Goal: Task Accomplishment & Management: Manage account settings

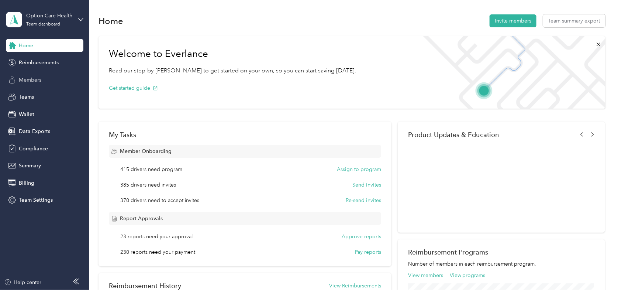
click at [32, 81] on span "Members" at bounding box center [30, 80] width 23 height 8
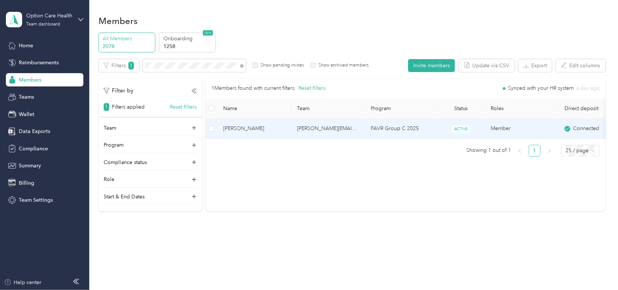
click at [238, 130] on span "[PERSON_NAME]" at bounding box center [254, 128] width 62 height 8
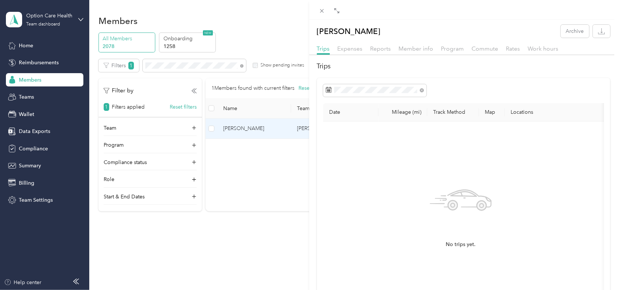
click at [338, 115] on th "Date" at bounding box center [350, 112] width 55 height 18
drag, startPoint x: 403, startPoint y: 112, endPoint x: 436, endPoint y: 111, distance: 32.9
click at [409, 112] on th "Mileage (mi)" at bounding box center [403, 112] width 49 height 18
drag, startPoint x: 446, startPoint y: 110, endPoint x: 484, endPoint y: 114, distance: 37.9
click at [467, 114] on th "Track Method" at bounding box center [453, 112] width 52 height 18
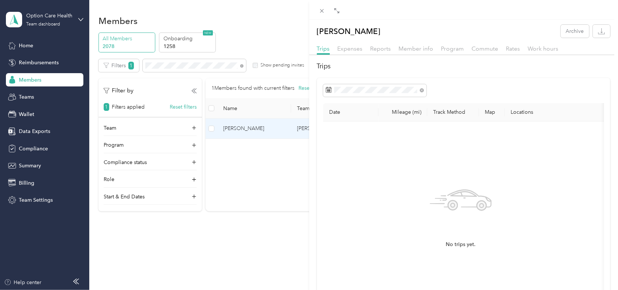
drag, startPoint x: 485, startPoint y: 114, endPoint x: 514, endPoint y: 112, distance: 29.3
click at [498, 114] on th "Map" at bounding box center [492, 112] width 26 height 18
click at [524, 113] on th "Locations" at bounding box center [590, 112] width 170 height 18
click at [351, 50] on span "Expenses" at bounding box center [350, 48] width 25 height 7
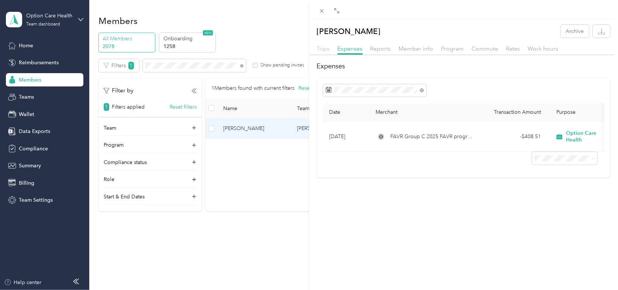
click at [327, 47] on span "Trips" at bounding box center [323, 48] width 13 height 7
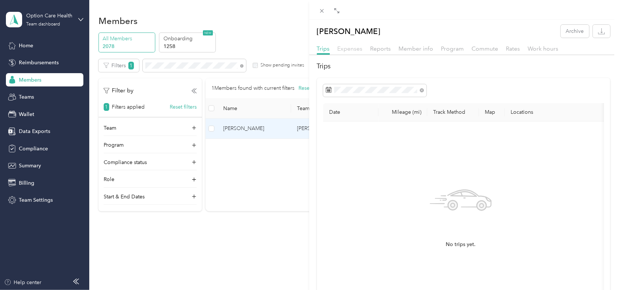
click at [353, 47] on span "Expenses" at bounding box center [350, 48] width 25 height 7
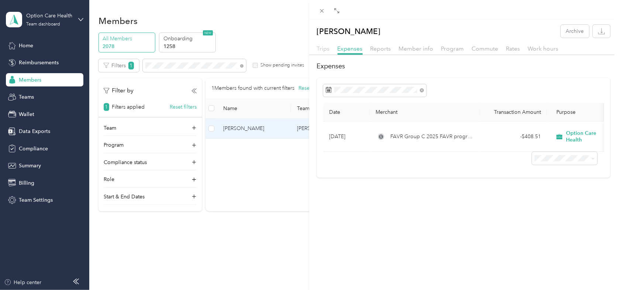
click at [324, 48] on span "Trips" at bounding box center [323, 48] width 13 height 7
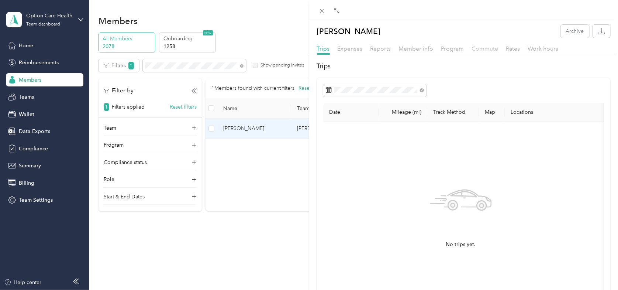
click at [488, 51] on span "Commute" at bounding box center [485, 48] width 27 height 7
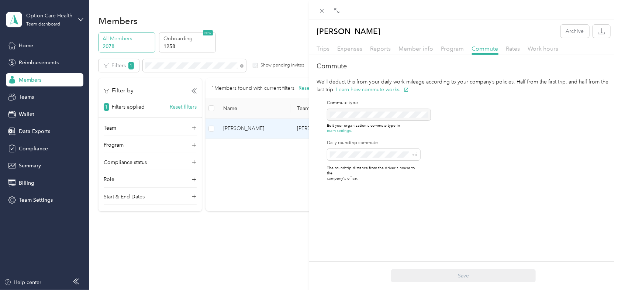
click at [351, 54] on div "Trips Expenses Reports Member info Program Commute Rates Work hours" at bounding box center [463, 49] width 309 height 11
click at [382, 50] on span "Reports" at bounding box center [381, 48] width 21 height 7
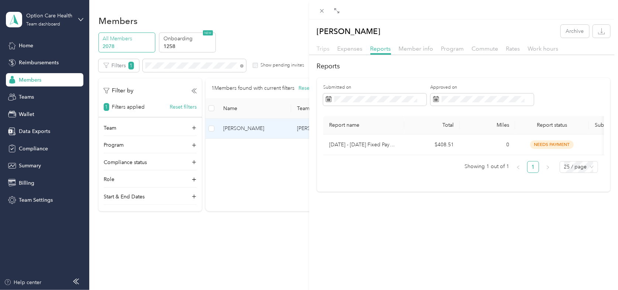
click at [324, 50] on span "Trips" at bounding box center [323, 48] width 13 height 7
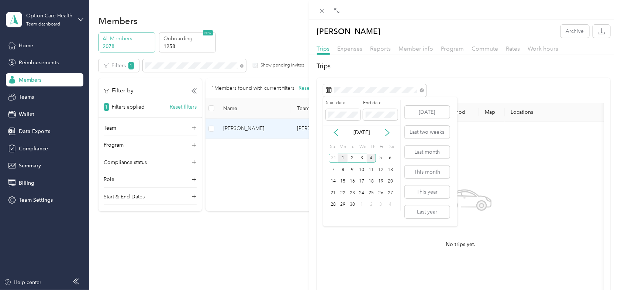
click at [341, 158] on div "1" at bounding box center [343, 158] width 10 height 9
click at [370, 158] on div "4" at bounding box center [372, 158] width 10 height 9
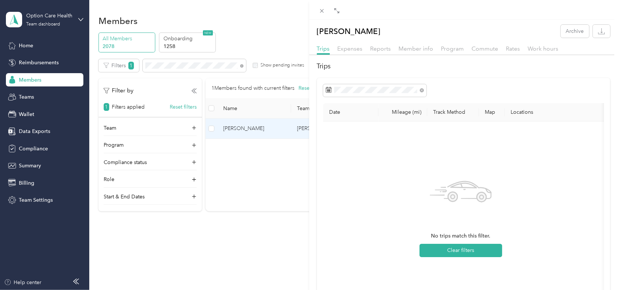
click at [285, 28] on div "[PERSON_NAME] Archive Trips Expenses Reports Member info Program Commute Rates …" at bounding box center [309, 145] width 618 height 290
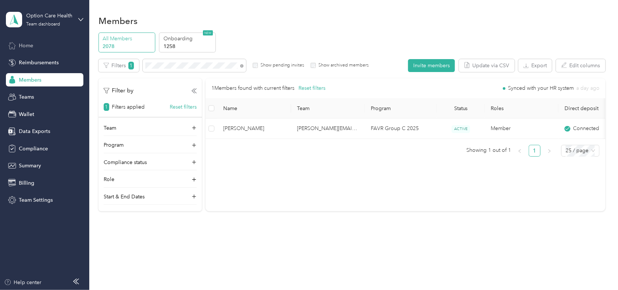
click at [32, 46] on span "Home" at bounding box center [26, 46] width 14 height 8
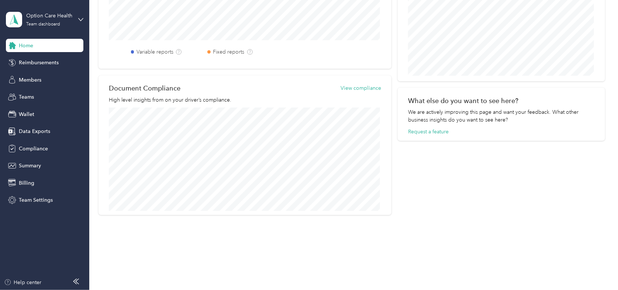
scroll to position [374, 0]
click at [30, 131] on span "Data Exports" at bounding box center [34, 131] width 31 height 8
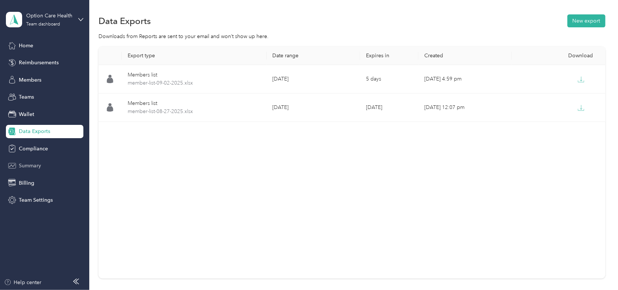
click at [29, 166] on span "Summary" at bounding box center [30, 166] width 22 height 8
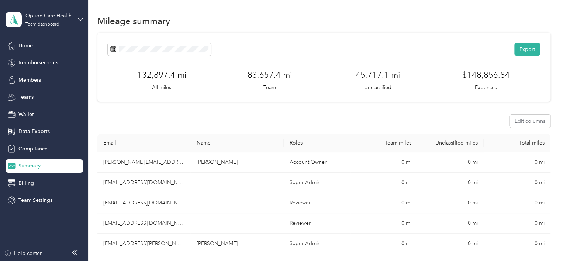
scroll to position [37, 0]
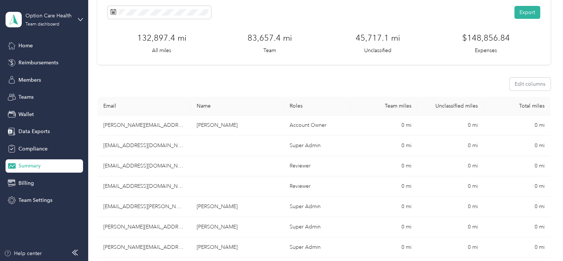
click at [221, 103] on th "Name" at bounding box center [236, 106] width 93 height 18
click at [220, 109] on th "Name" at bounding box center [236, 106] width 93 height 18
click at [131, 114] on th "Email" at bounding box center [143, 106] width 93 height 18
click at [132, 106] on th "Email" at bounding box center [143, 106] width 93 height 18
drag, startPoint x: 246, startPoint y: 109, endPoint x: 280, endPoint y: 107, distance: 34.0
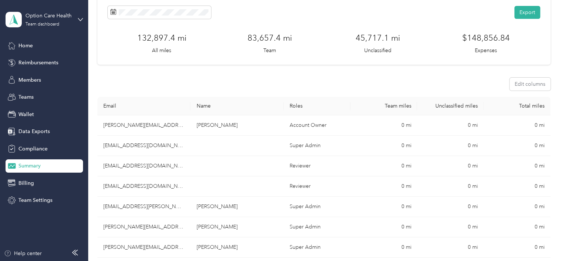
click at [255, 109] on th "Name" at bounding box center [236, 106] width 93 height 18
drag, startPoint x: 308, startPoint y: 107, endPoint x: 395, endPoint y: 110, distance: 87.5
click at [314, 107] on th "Roles" at bounding box center [317, 106] width 67 height 18
drag, startPoint x: 396, startPoint y: 110, endPoint x: 402, endPoint y: 109, distance: 5.7
click at [397, 110] on th "Team miles" at bounding box center [384, 106] width 67 height 18
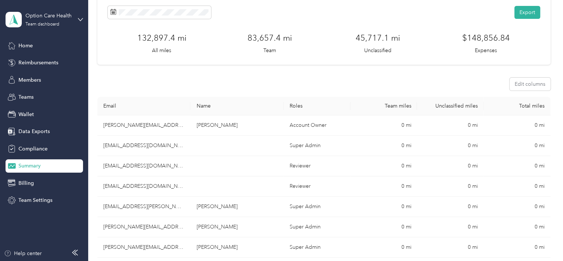
drag, startPoint x: 458, startPoint y: 107, endPoint x: 501, endPoint y: 104, distance: 42.5
click at [467, 104] on th "Unclassified miles" at bounding box center [450, 106] width 67 height 18
click at [529, 83] on button "Edit columns" at bounding box center [530, 84] width 41 height 13
click at [480, 78] on div "Edit columns" at bounding box center [323, 84] width 453 height 13
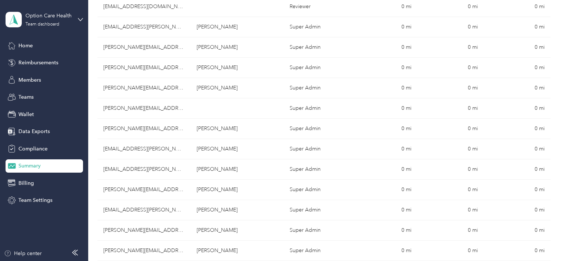
scroll to position [0, 0]
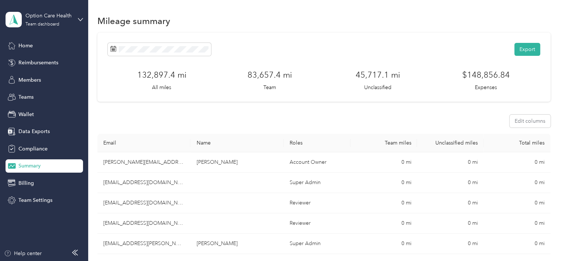
click at [178, 134] on th "Email" at bounding box center [143, 143] width 93 height 18
click at [220, 143] on th "Name" at bounding box center [236, 143] width 93 height 18
drag, startPoint x: 220, startPoint y: 143, endPoint x: 307, endPoint y: 143, distance: 86.7
click at [221, 143] on th "Name" at bounding box center [236, 143] width 93 height 18
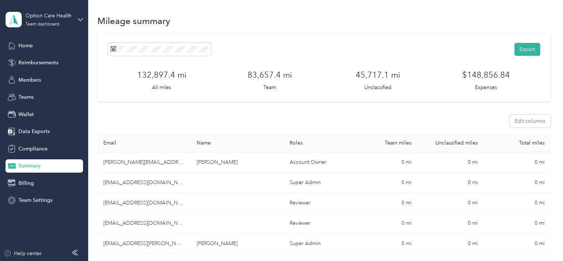
click at [314, 143] on th "Roles" at bounding box center [317, 143] width 67 height 18
drag, startPoint x: 385, startPoint y: 141, endPoint x: 441, endPoint y: 140, distance: 55.7
click at [385, 141] on th "Team miles" at bounding box center [384, 143] width 67 height 18
click at [461, 143] on th "Unclassified miles" at bounding box center [450, 143] width 67 height 18
click at [522, 46] on button "Export" at bounding box center [528, 49] width 26 height 13
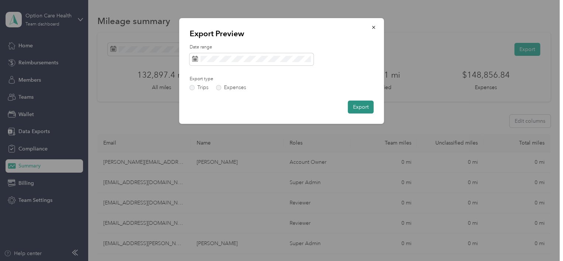
click at [364, 103] on button "Export" at bounding box center [361, 106] width 26 height 13
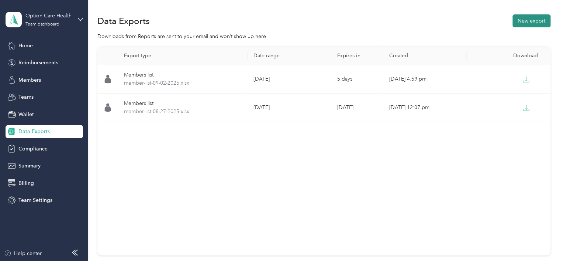
click at [530, 20] on button "New export" at bounding box center [532, 20] width 38 height 13
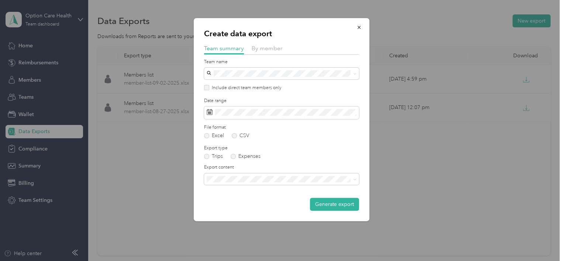
click at [267, 204] on div "Summary and full trips list" at bounding box center [281, 201] width 145 height 8
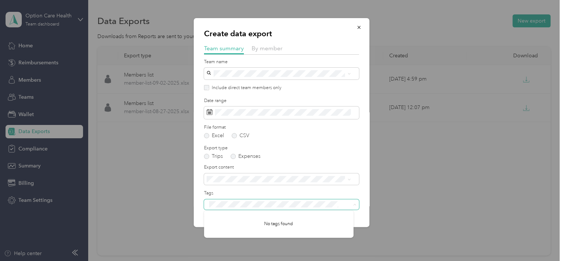
click at [351, 205] on span at bounding box center [354, 204] width 6 height 5
click at [335, 147] on label "Export type" at bounding box center [281, 148] width 155 height 7
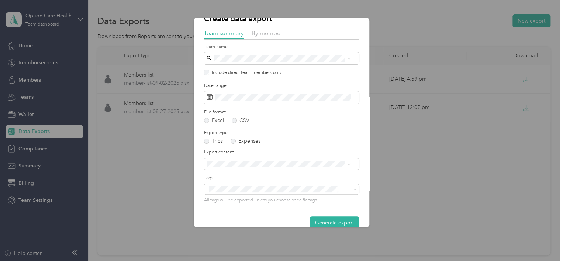
scroll to position [28, 0]
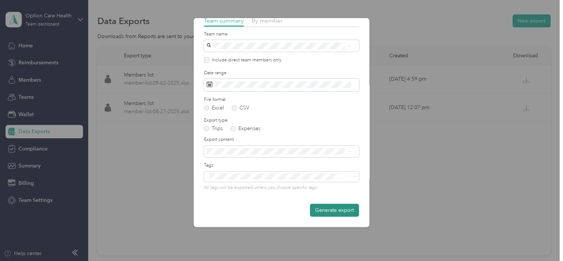
click at [334, 209] on button "Generate export" at bounding box center [334, 209] width 49 height 13
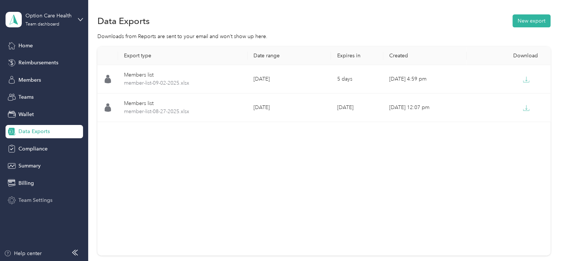
click at [25, 199] on span "Team Settings" at bounding box center [35, 200] width 34 height 8
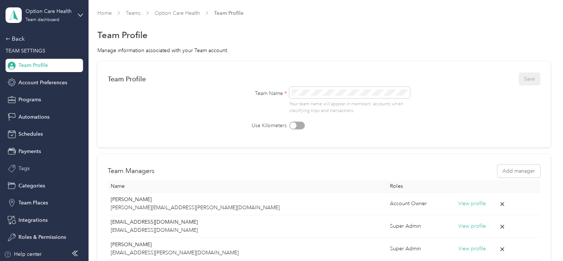
scroll to position [6, 0]
click at [25, 220] on span "Integrations" at bounding box center [32, 219] width 29 height 8
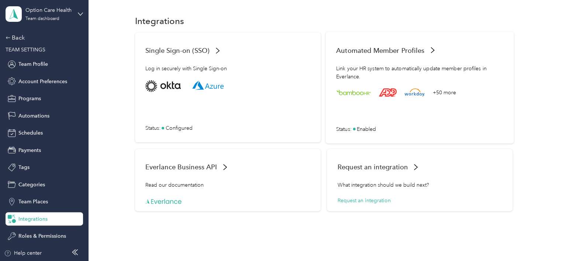
click at [360, 121] on div "+50 more Status : Enabled" at bounding box center [419, 106] width 167 height 52
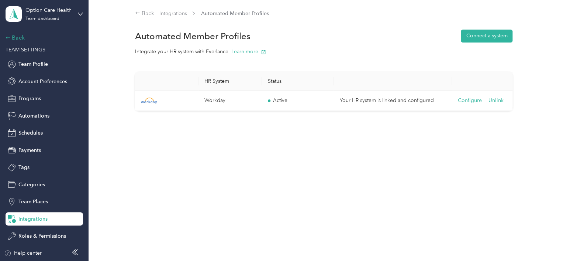
click at [9, 34] on div "Back" at bounding box center [43, 37] width 74 height 9
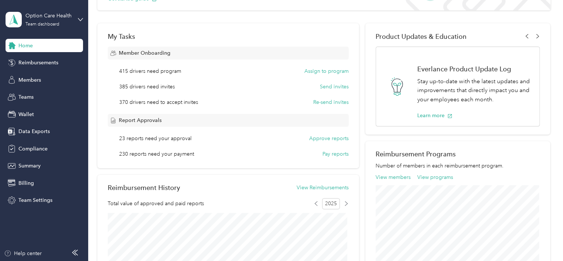
scroll to position [111, 0]
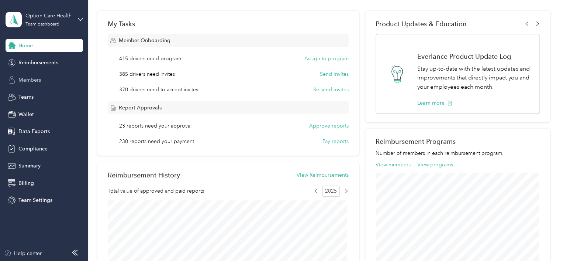
click at [41, 81] on div "Members" at bounding box center [45, 79] width 78 height 13
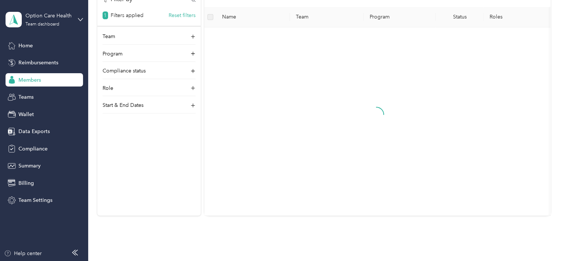
scroll to position [52, 0]
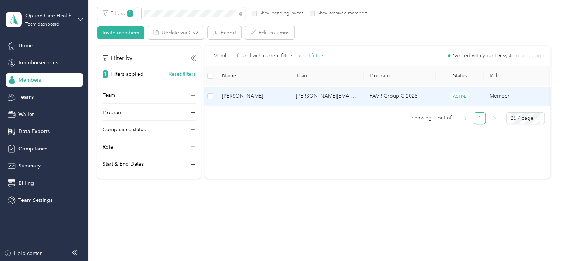
click at [244, 96] on span "[PERSON_NAME]" at bounding box center [253, 96] width 62 height 8
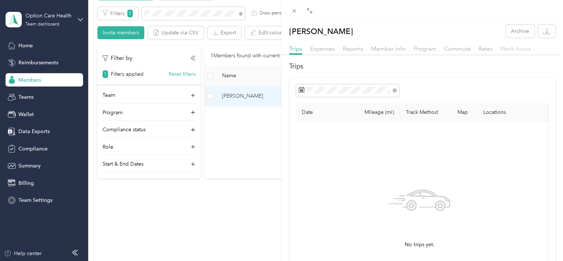
click at [502, 50] on span "Work hours" at bounding box center [516, 48] width 31 height 7
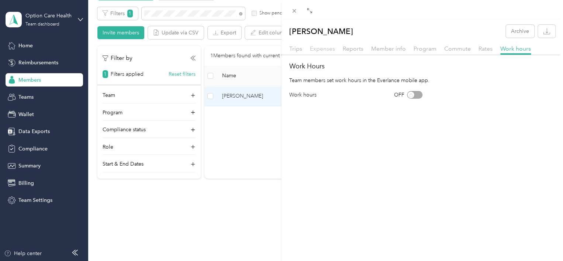
click at [316, 51] on span "Expenses" at bounding box center [322, 48] width 25 height 7
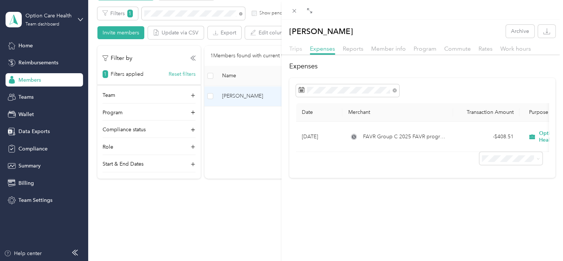
click at [300, 50] on span "Trips" at bounding box center [295, 48] width 13 height 7
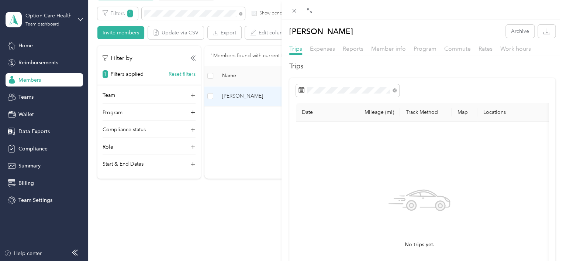
click at [32, 133] on div "[PERSON_NAME] Archive Trips Expenses Reports Member info Program Commute Rates …" at bounding box center [281, 130] width 563 height 261
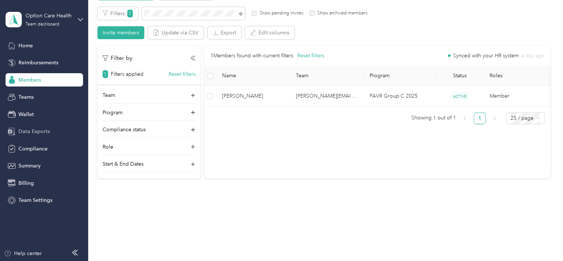
click at [32, 127] on span "Data Exports" at bounding box center [33, 131] width 31 height 8
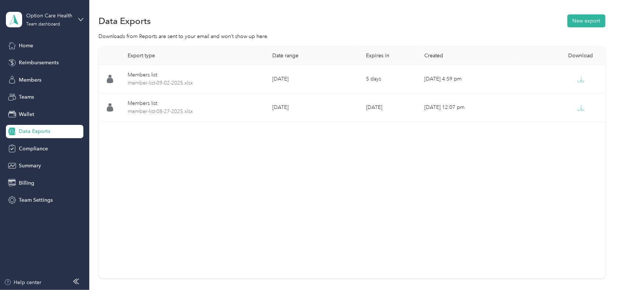
click at [285, 24] on div "Data Exports New export" at bounding box center [352, 21] width 507 height 16
